Goal: Task Accomplishment & Management: Manage account settings

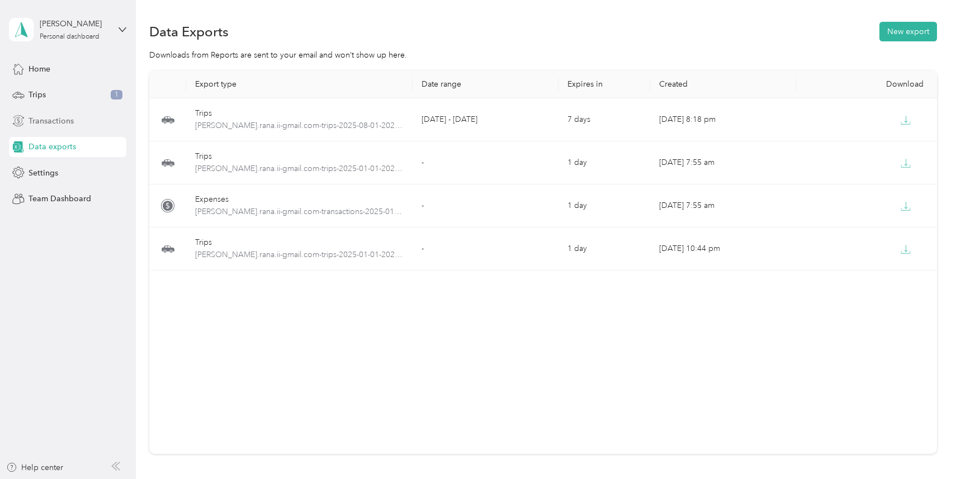
click at [60, 118] on span "Transactions" at bounding box center [50, 121] width 45 height 12
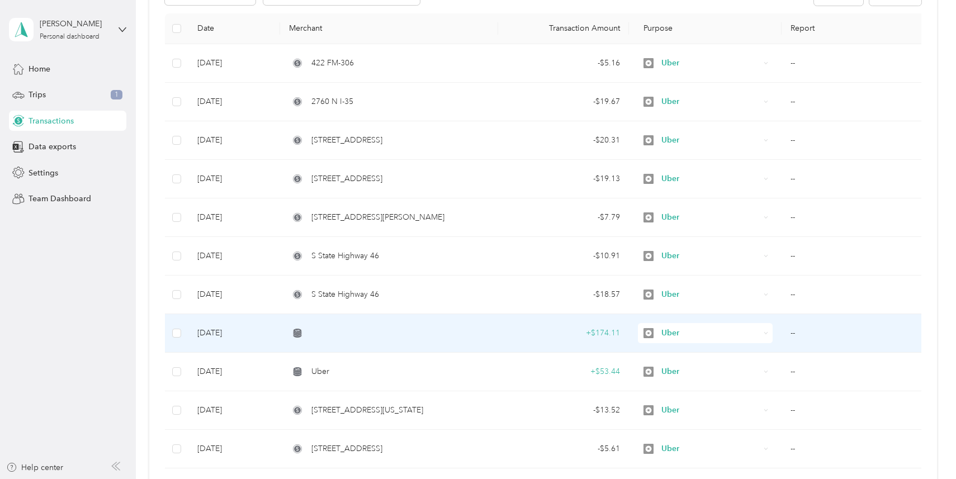
scroll to position [152, 0]
